Goal: Find specific page/section: Find specific page/section

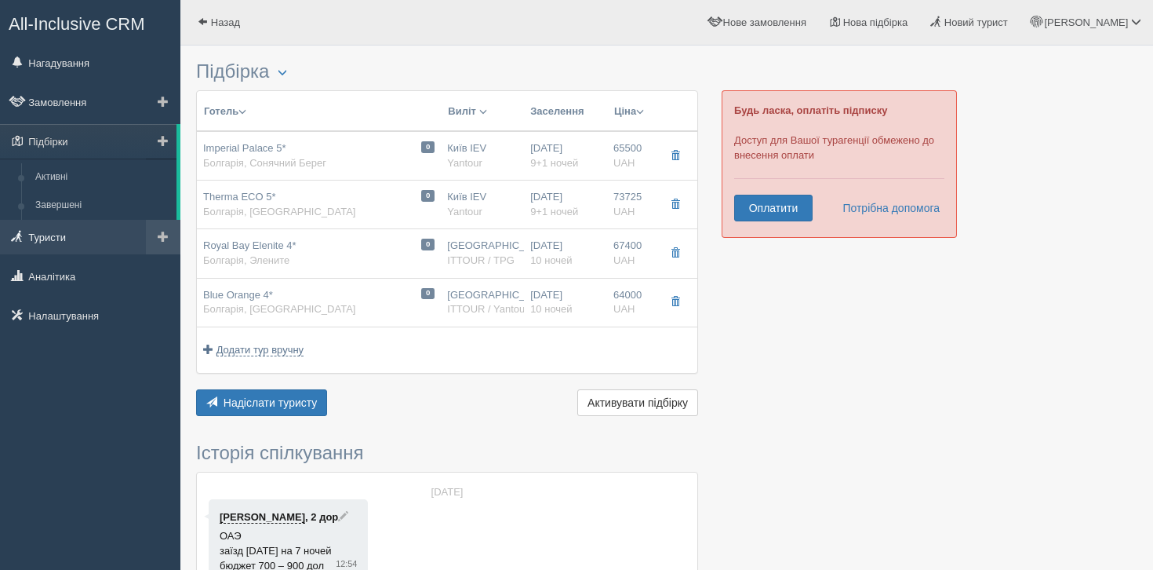
click at [108, 232] on link "Туристи" at bounding box center [90, 237] width 180 height 35
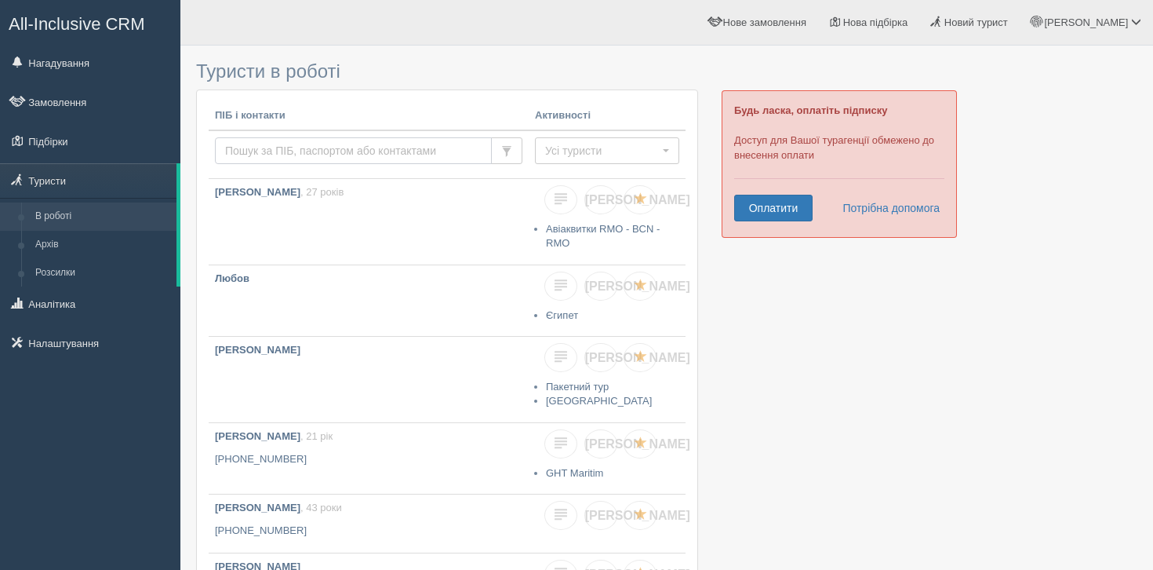
click at [343, 148] on input "text" at bounding box center [353, 150] width 277 height 27
type input "g"
type input "petrechenko"
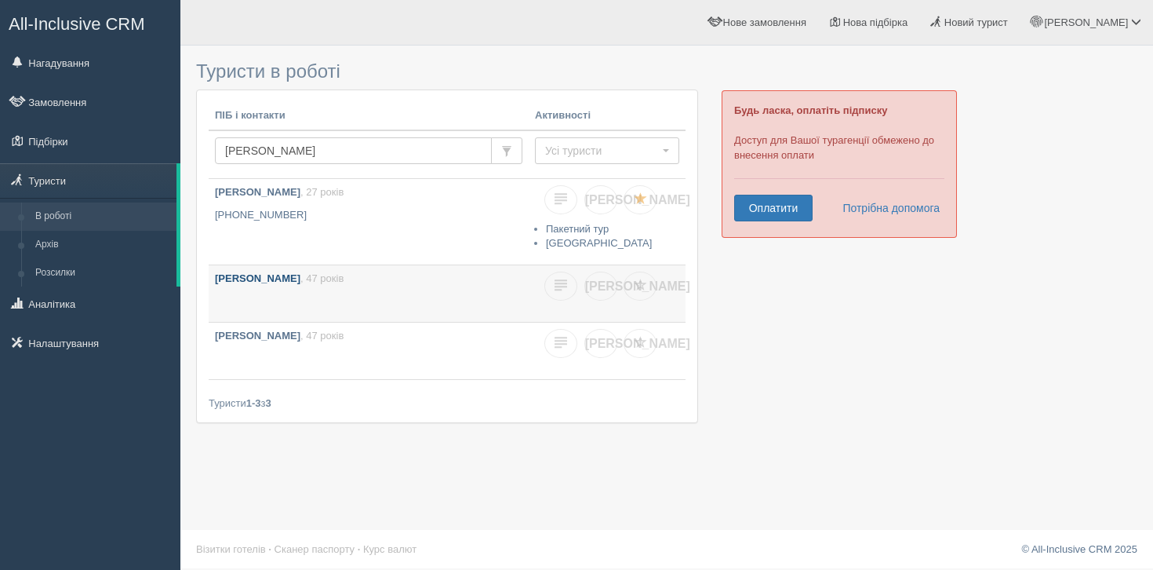
click at [300, 279] on b "PETRECHENKO SNIZHANA" at bounding box center [258, 278] width 86 height 12
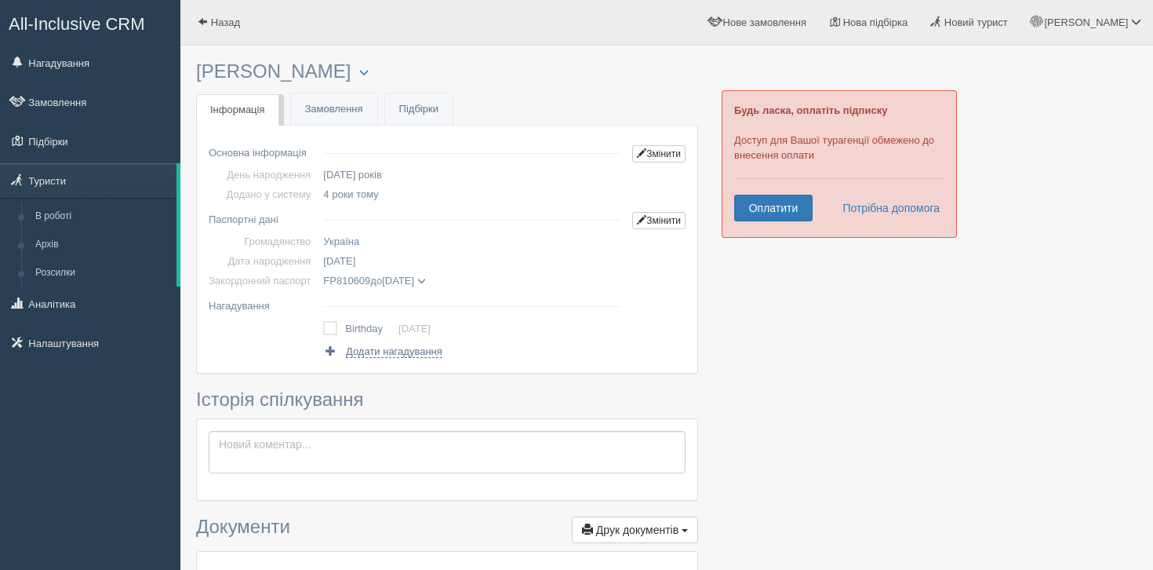
click at [426, 285] on span at bounding box center [421, 281] width 9 height 9
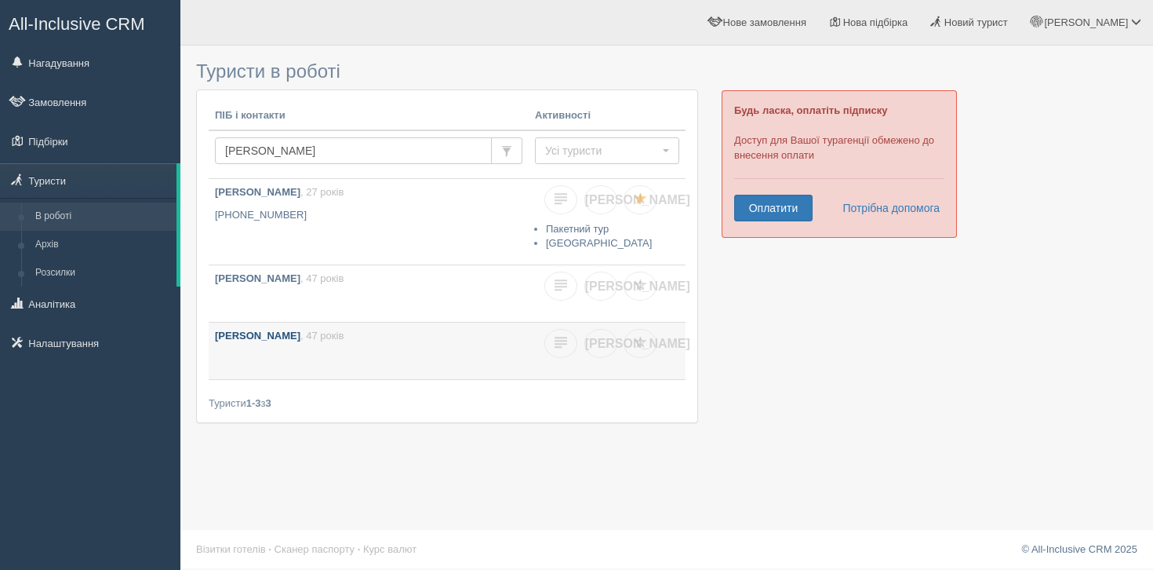
click at [324, 329] on p "[PERSON_NAME] , 47 років" at bounding box center [369, 336] width 308 height 15
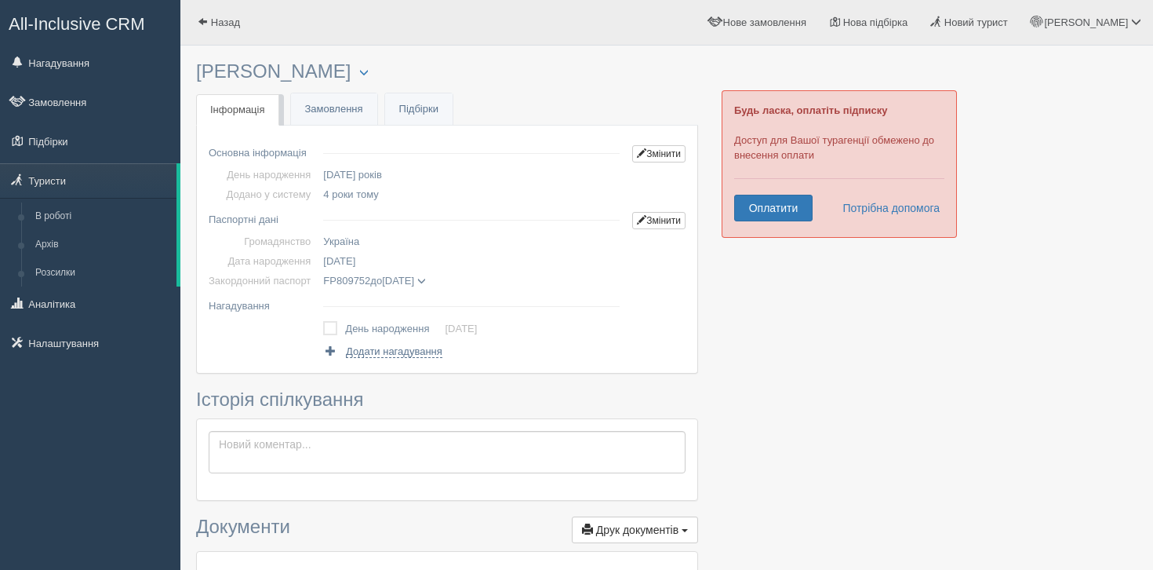
click at [426, 283] on span at bounding box center [421, 281] width 9 height 9
